Goal: Information Seeking & Learning: Understand process/instructions

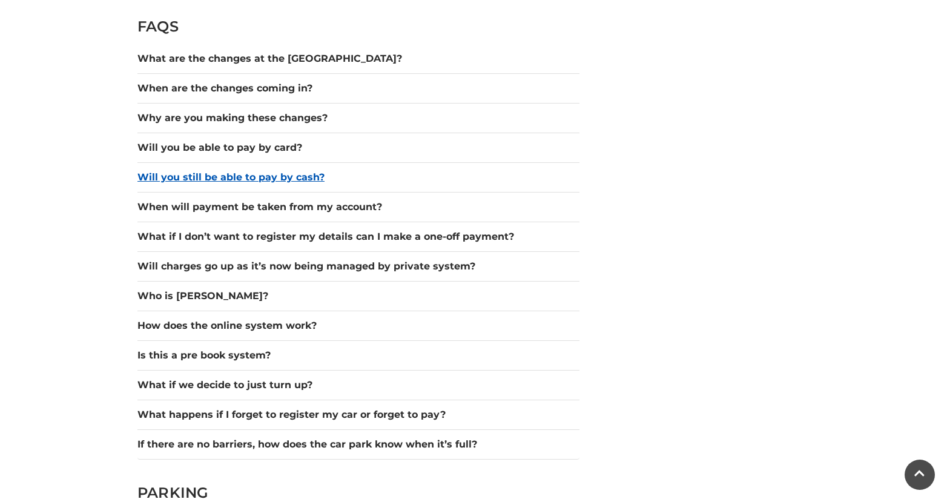
scroll to position [1718, 0]
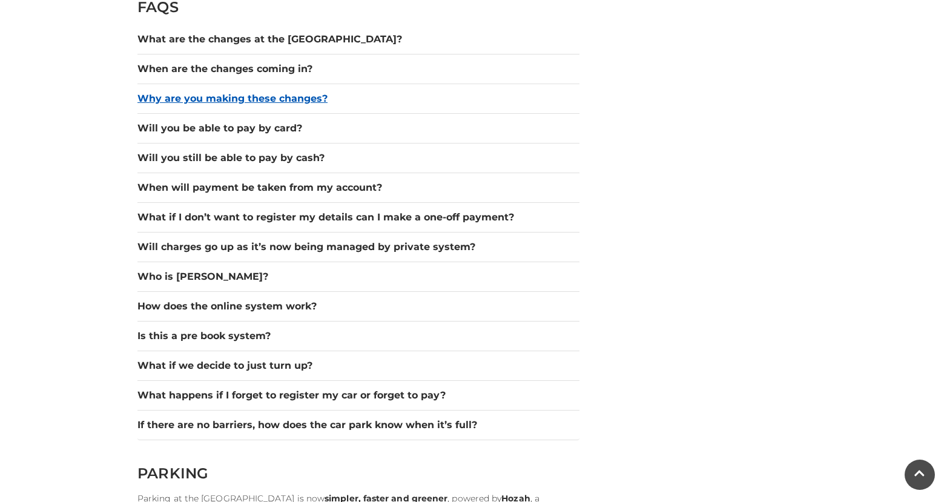
click at [277, 95] on button "Why are you making these changes?" at bounding box center [359, 98] width 442 height 15
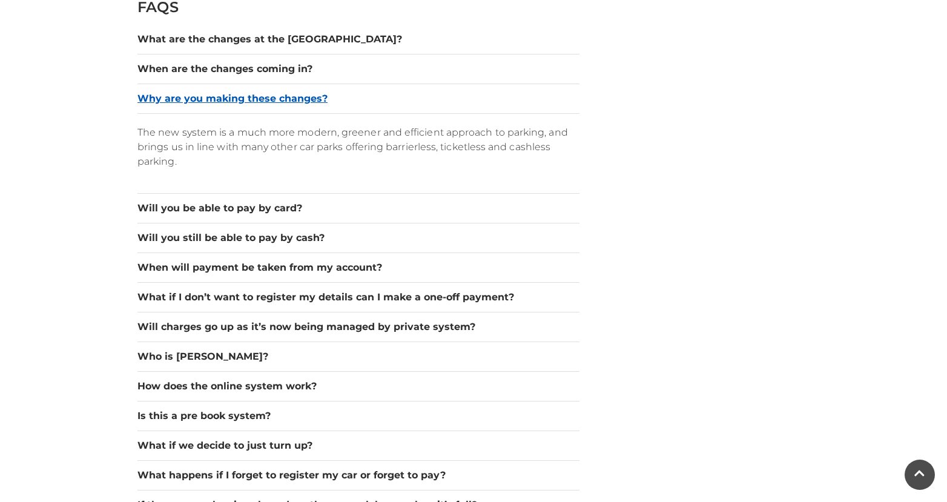
click at [277, 95] on button "Why are you making these changes?" at bounding box center [359, 98] width 442 height 15
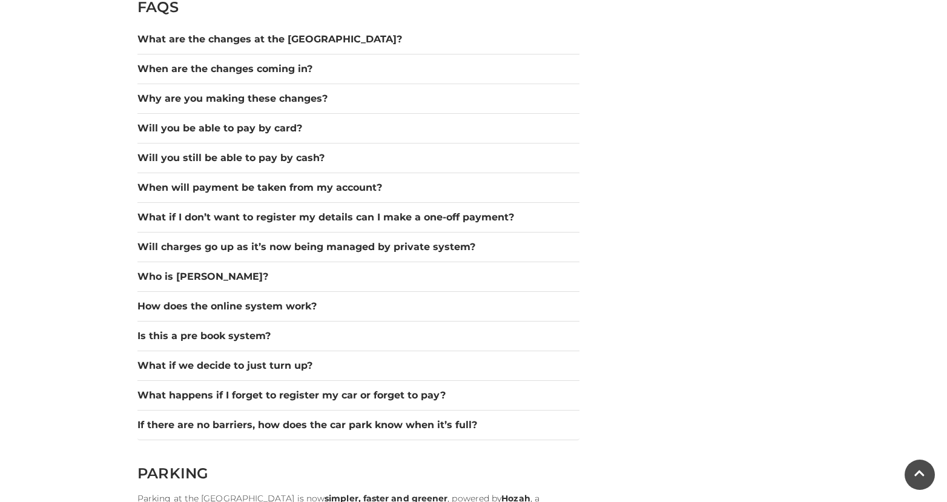
click at [286, 238] on div "Will charges go up as it’s now being managed by private system?" at bounding box center [359, 248] width 442 height 30
click at [290, 245] on button "Will charges go up as it’s now being managed by private system?" at bounding box center [359, 247] width 442 height 15
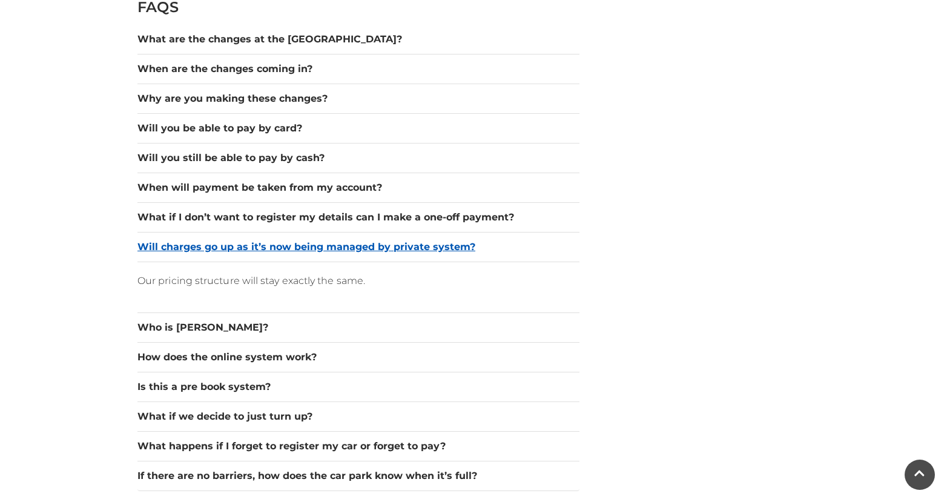
click at [290, 245] on button "Will charges go up as it’s now being managed by private system?" at bounding box center [359, 247] width 442 height 15
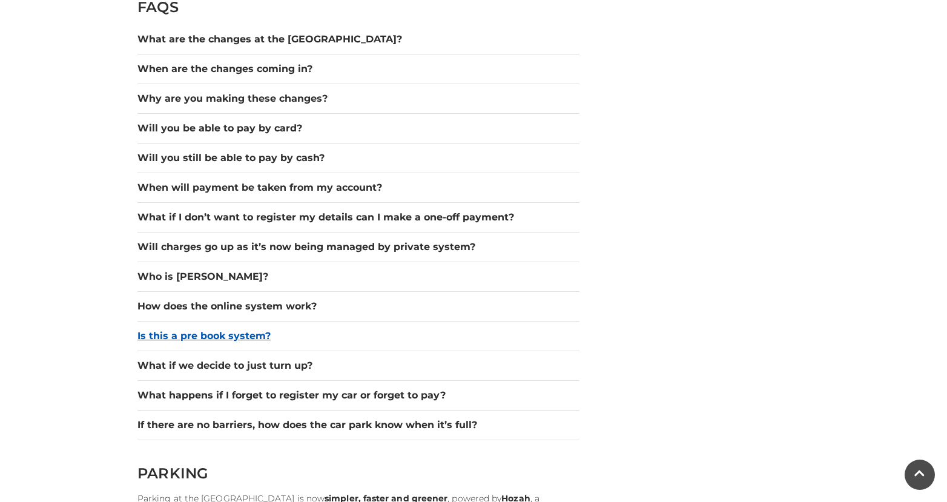
click at [241, 333] on button "Is this a pre book system?" at bounding box center [359, 336] width 442 height 15
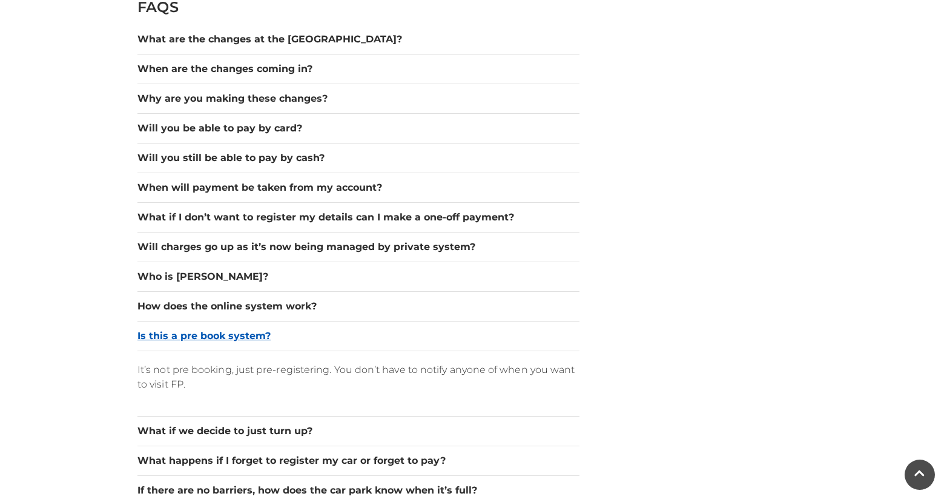
click at [241, 333] on button "Is this a pre book system?" at bounding box center [359, 336] width 442 height 15
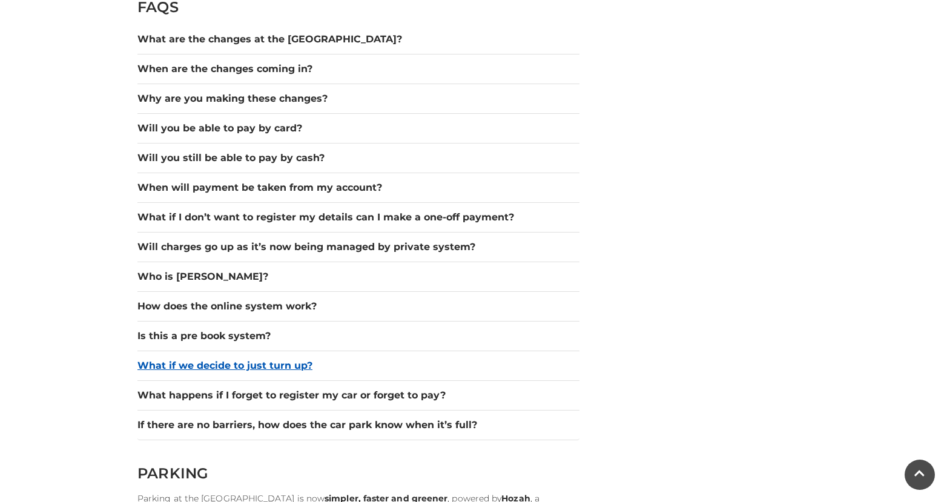
click at [253, 360] on button "What if we decide to just turn up?" at bounding box center [359, 366] width 442 height 15
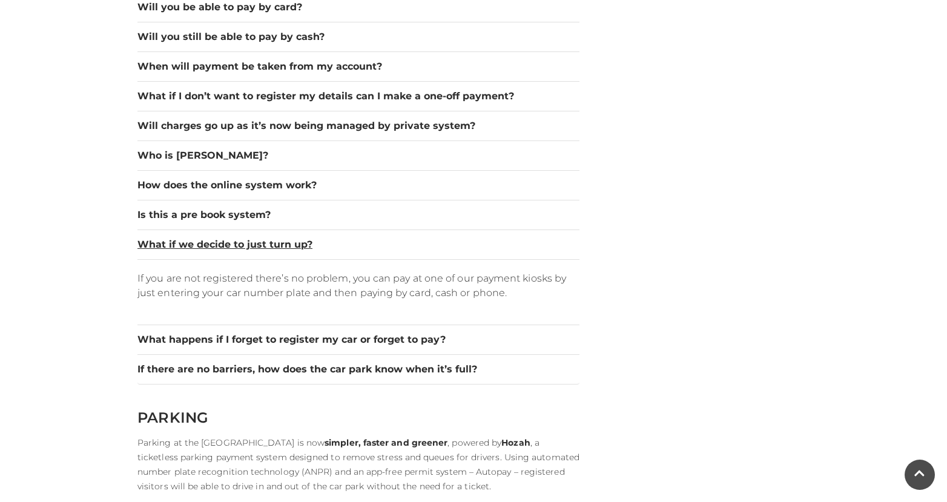
scroll to position [1779, 0]
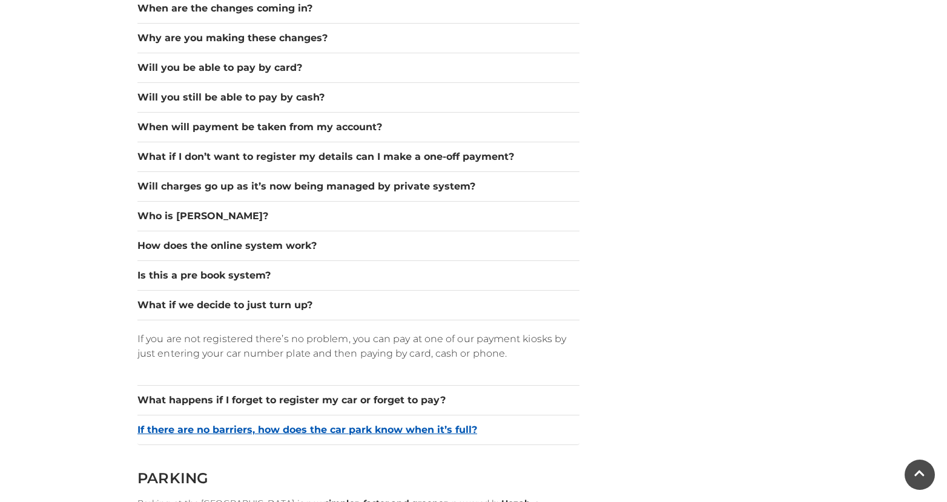
click at [290, 433] on button "If there are no barriers, how does the car park know when it’s full?" at bounding box center [359, 430] width 442 height 15
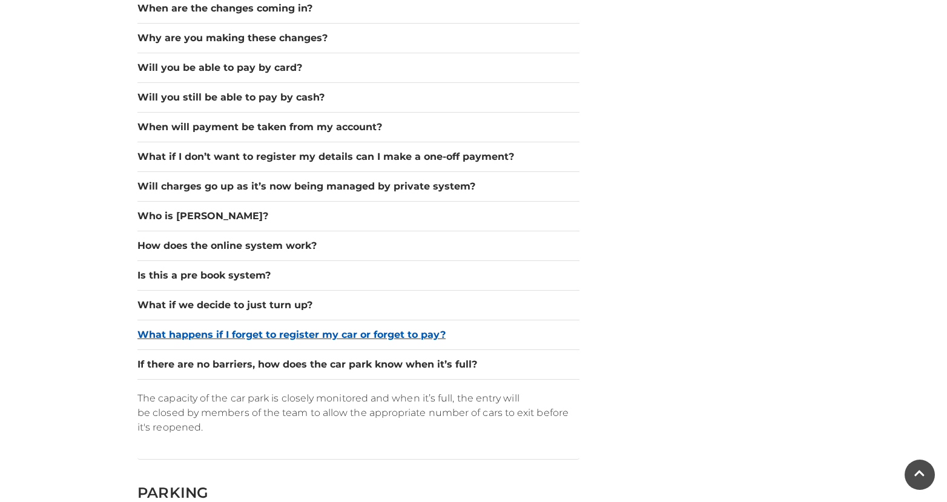
click at [291, 331] on button "What happens if I forget to register my car or forget to pay?" at bounding box center [359, 335] width 442 height 15
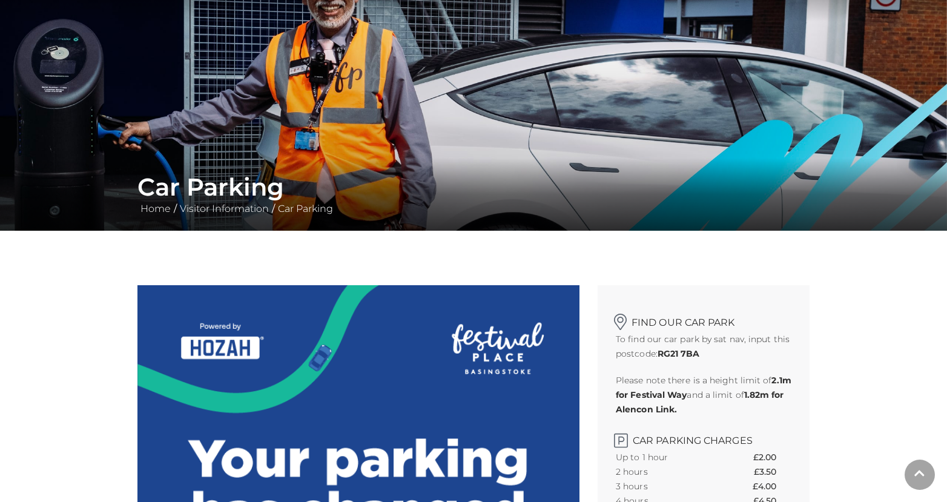
scroll to position [0, 0]
